Goal: Contribute content: Add original content to the website for others to see

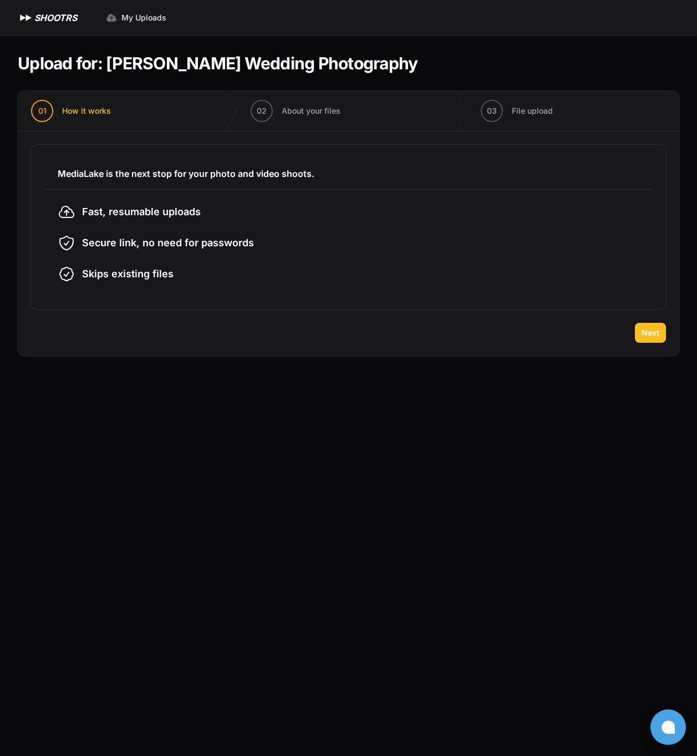
click at [662, 337] on button "Next" at bounding box center [650, 333] width 31 height 20
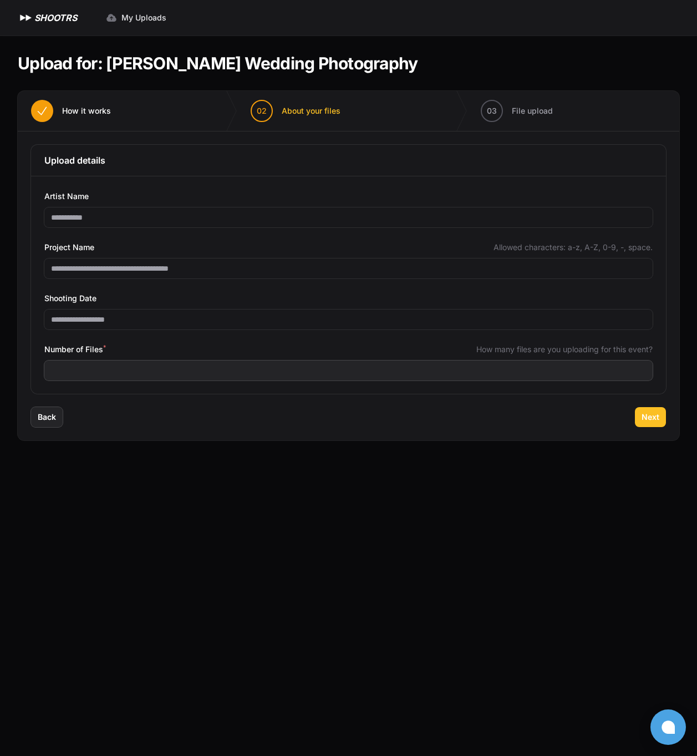
click at [651, 418] on span "Next" at bounding box center [651, 417] width 18 height 11
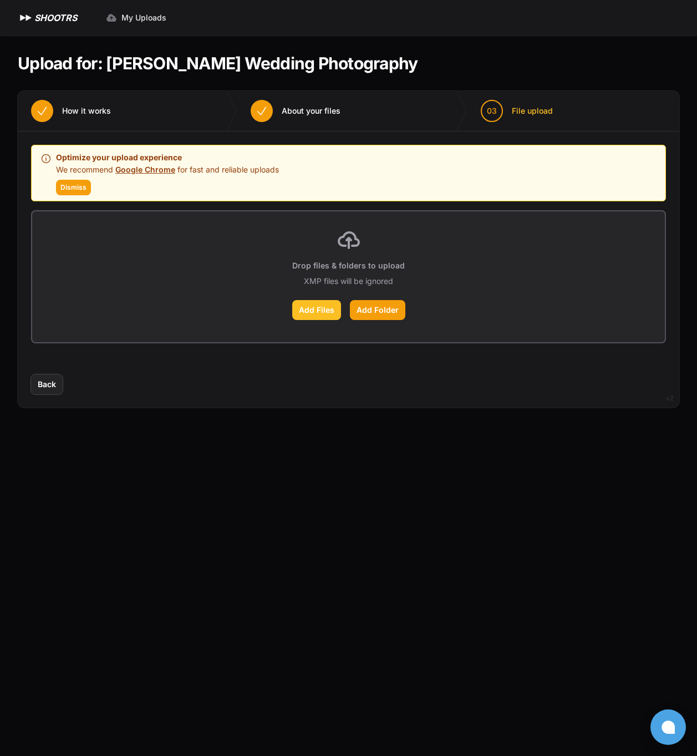
click at [319, 314] on label "Add Files" at bounding box center [316, 310] width 49 height 20
click at [0, 0] on input "Add Files" at bounding box center [0, 0] width 0 height 0
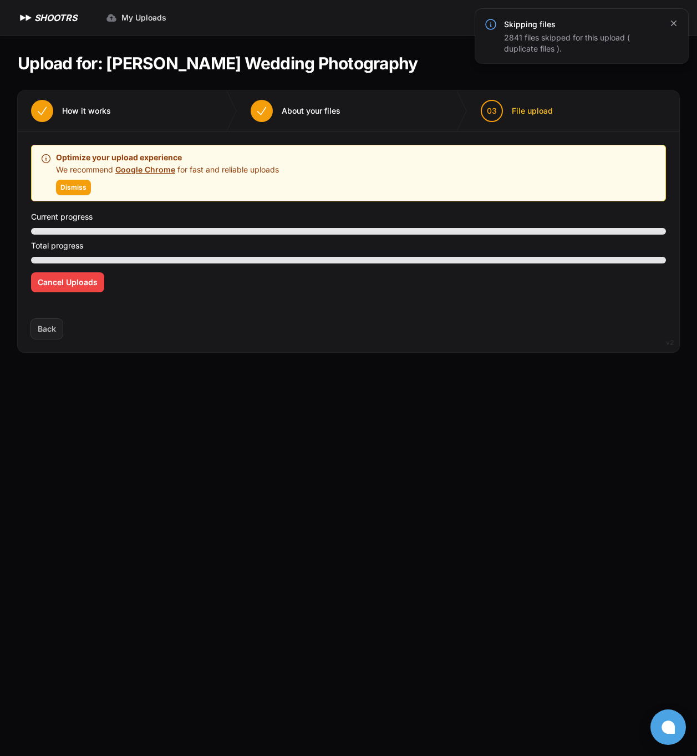
click at [671, 24] on icon "button" at bounding box center [674, 23] width 11 height 11
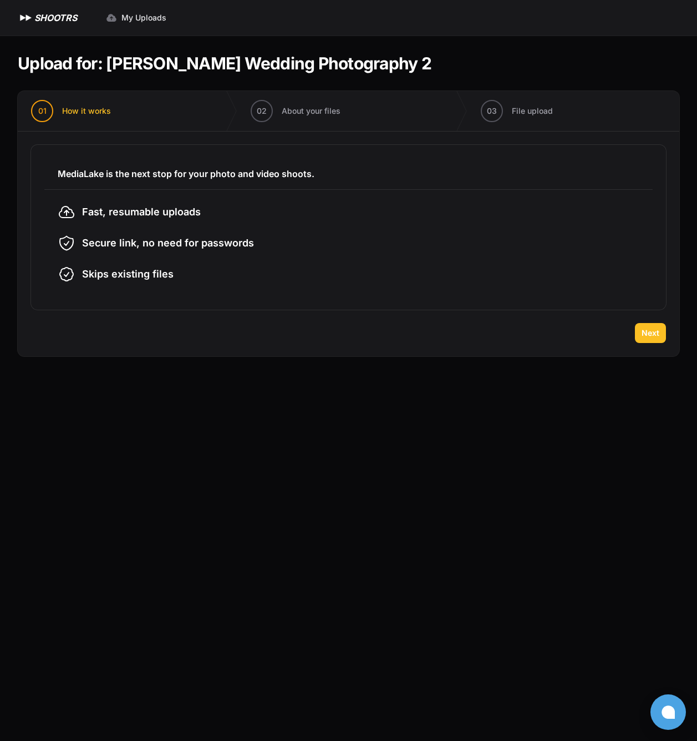
click at [654, 336] on span "Next" at bounding box center [651, 332] width 18 height 11
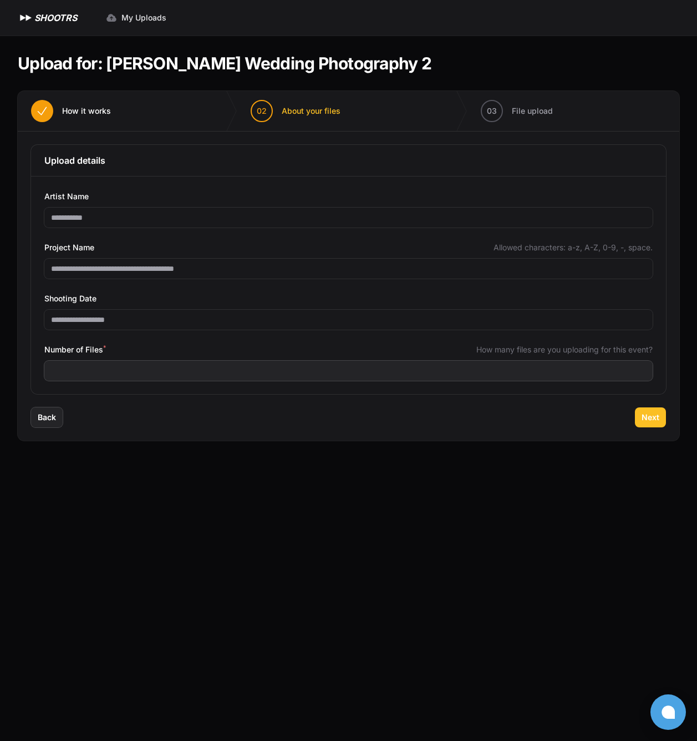
click at [646, 414] on span "Next" at bounding box center [651, 417] width 18 height 11
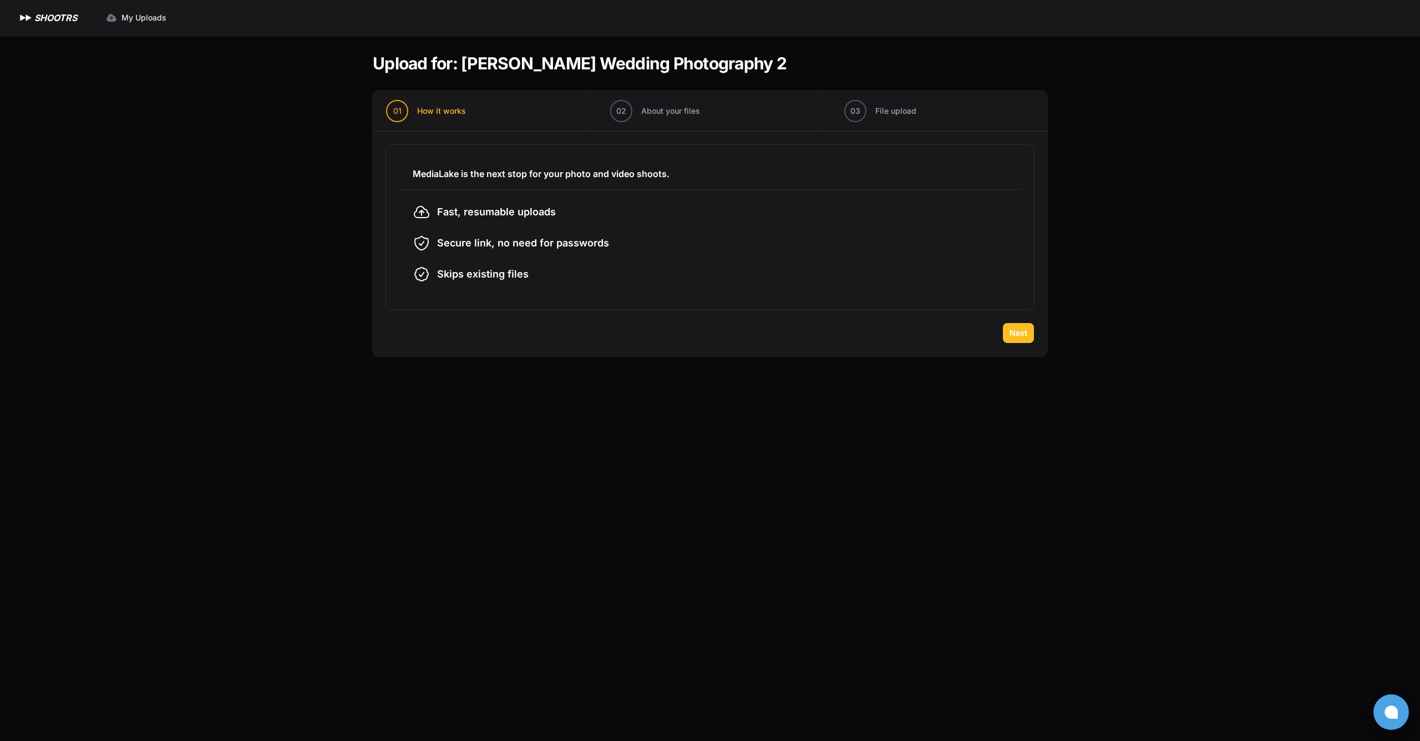
click at [1012, 335] on span "Next" at bounding box center [1019, 332] width 18 height 11
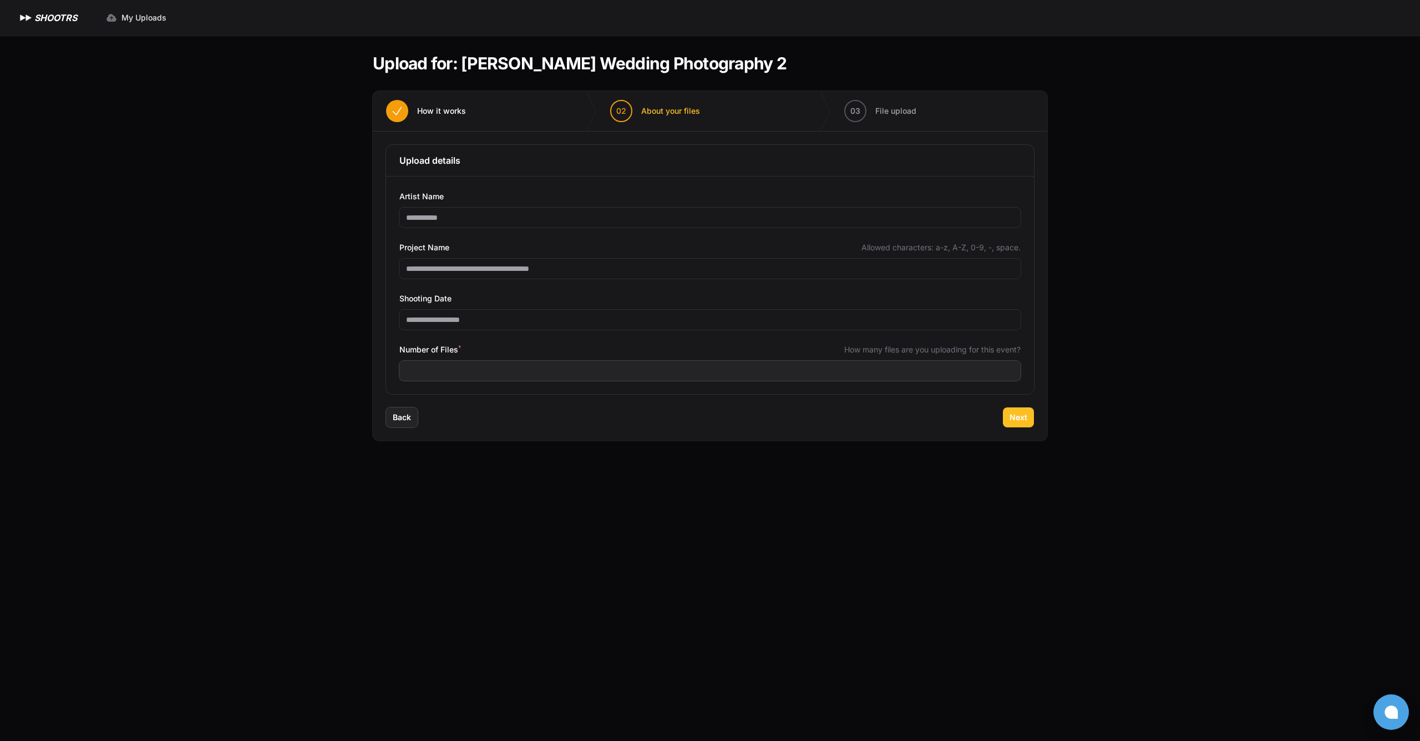
click at [1018, 418] on span "Next" at bounding box center [1019, 417] width 18 height 11
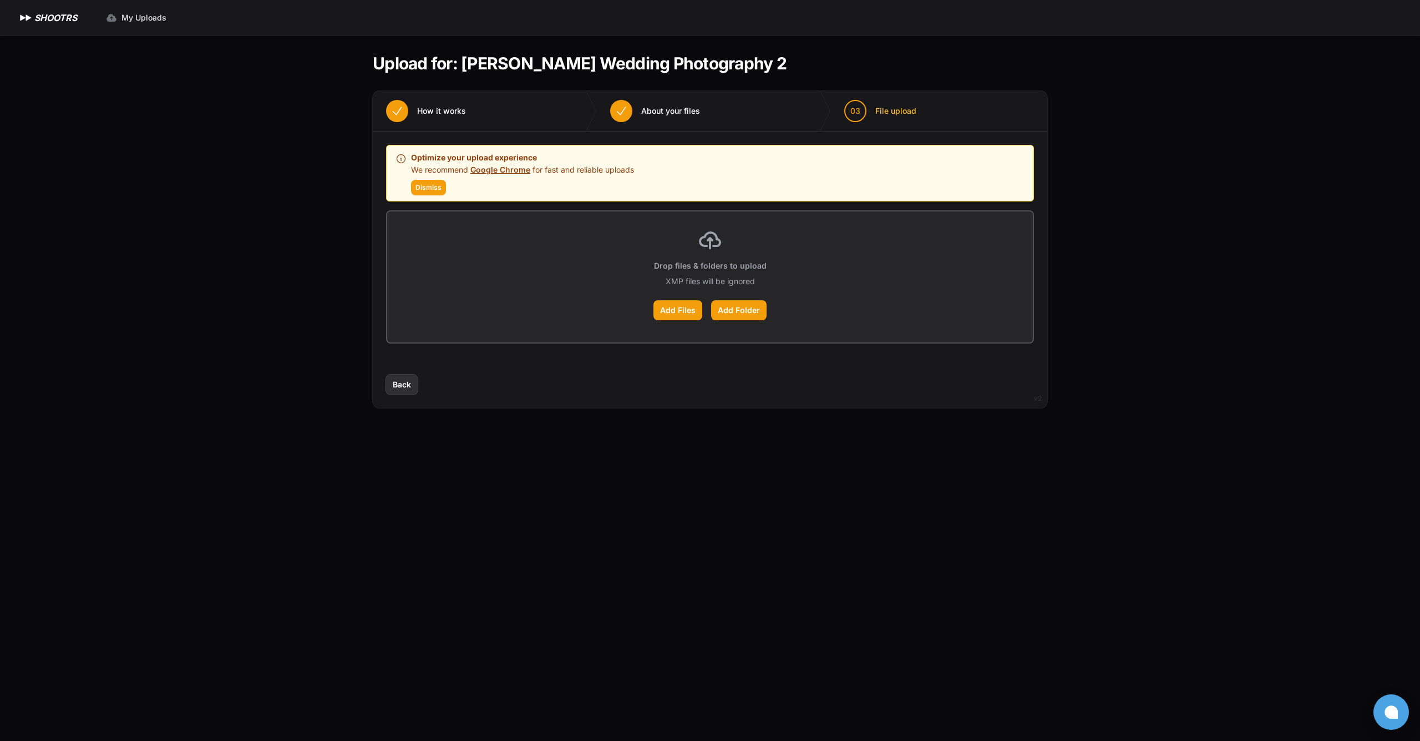
click at [396, 376] on button "Back" at bounding box center [402, 384] width 32 height 20
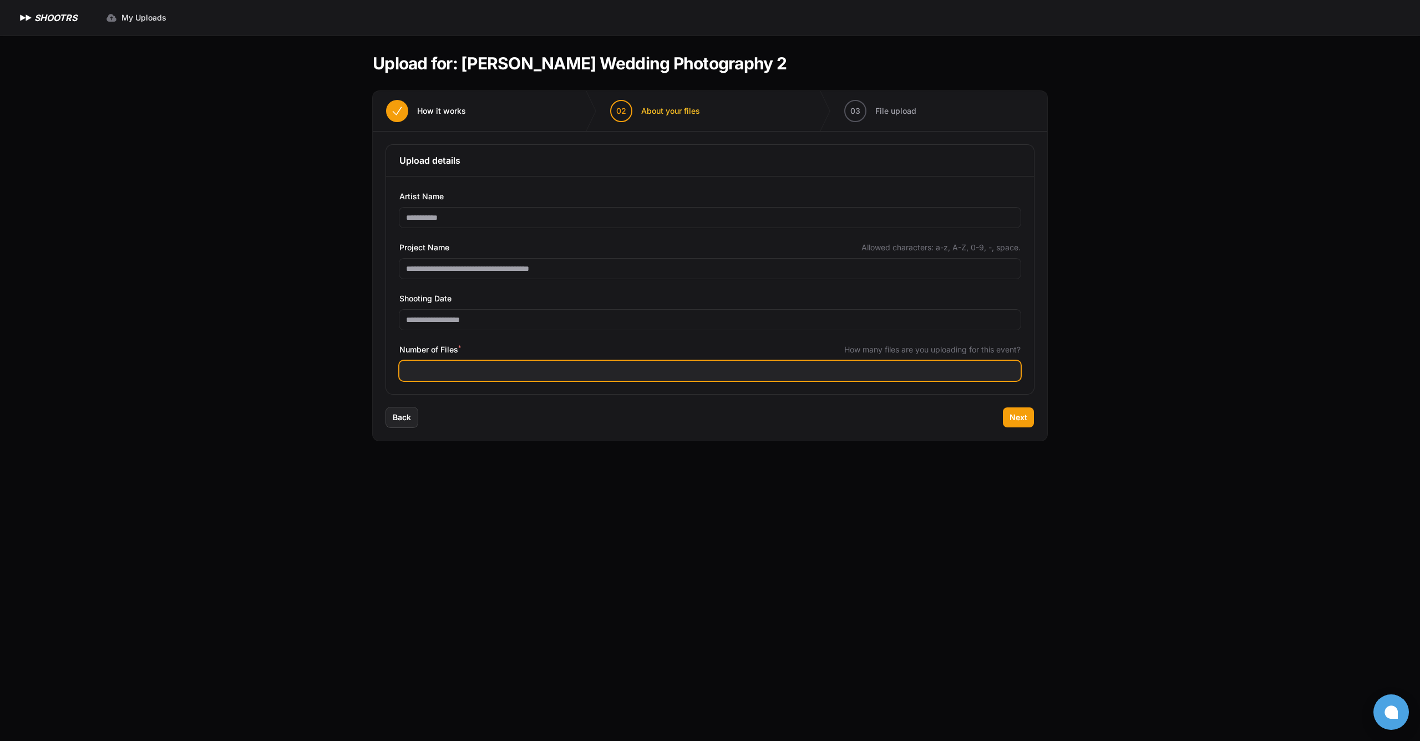
click at [533, 369] on input "****" at bounding box center [709, 371] width 621 height 20
type input "***"
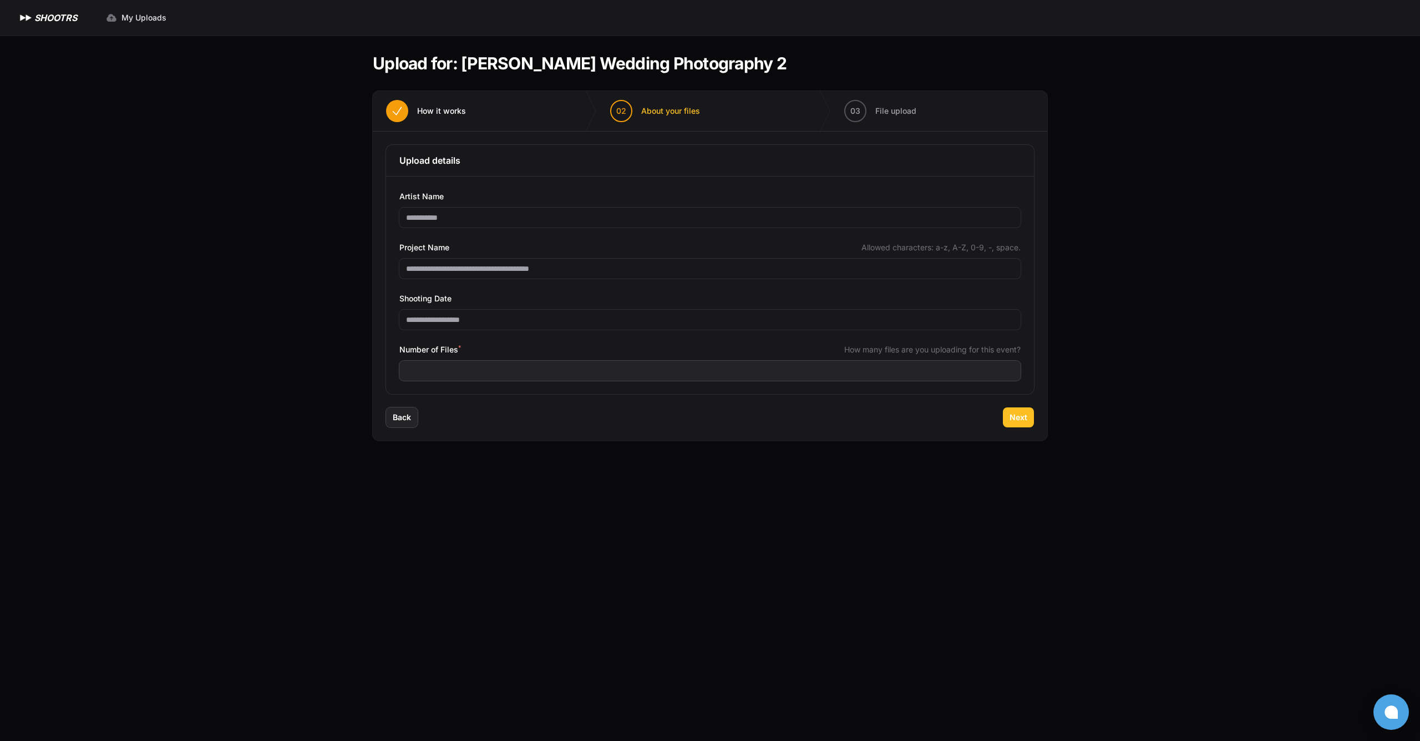
click at [1025, 424] on button "Next" at bounding box center [1018, 417] width 31 height 20
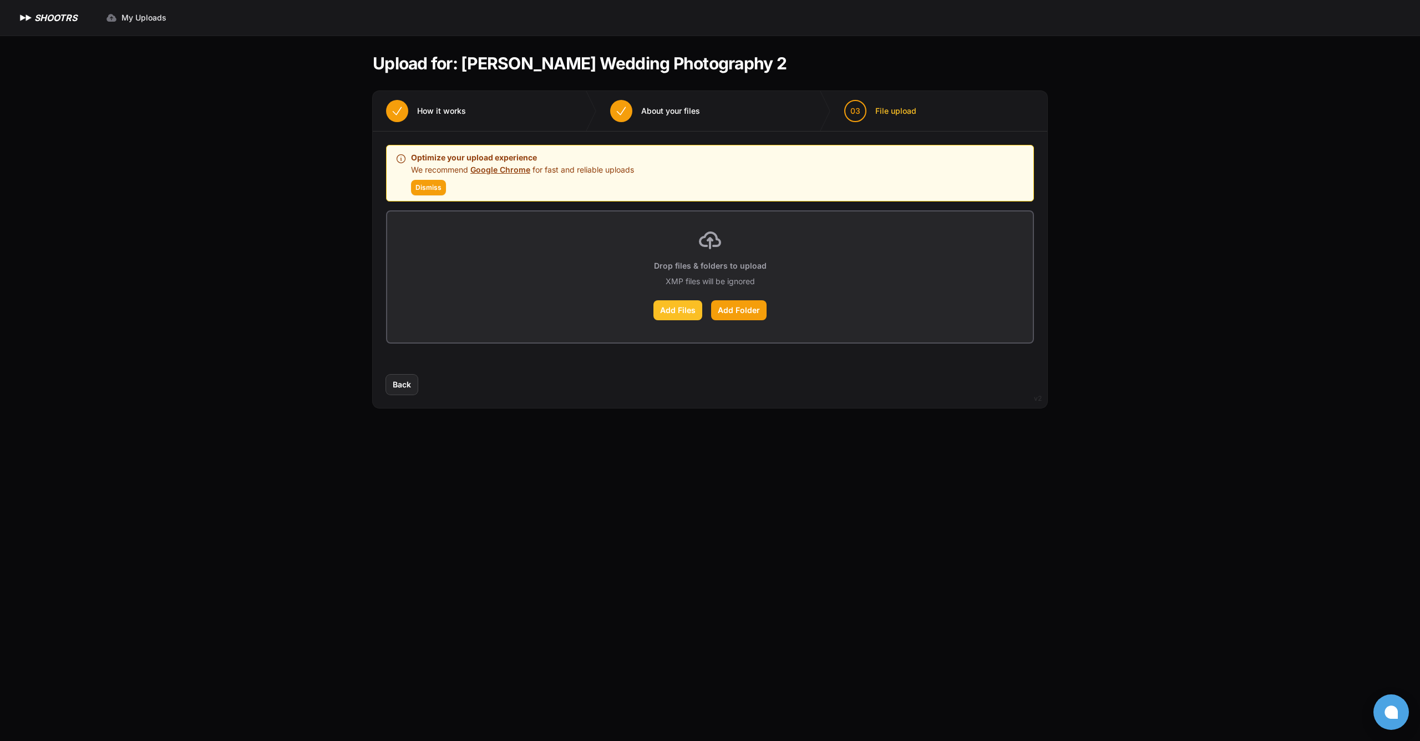
click at [683, 310] on label "Add Files" at bounding box center [678, 310] width 49 height 20
click at [0, 0] on input "Add Files" at bounding box center [0, 0] width 0 height 0
